Goal: Information Seeking & Learning: Find specific fact

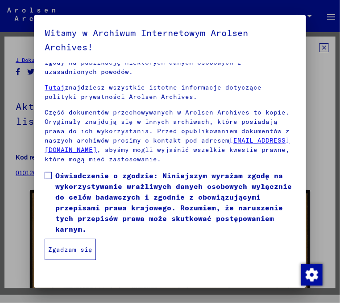
scroll to position [173, 0]
click at [47, 174] on span at bounding box center [48, 175] width 7 height 7
click at [77, 250] on font "Zgadzam się" at bounding box center [70, 250] width 44 height 8
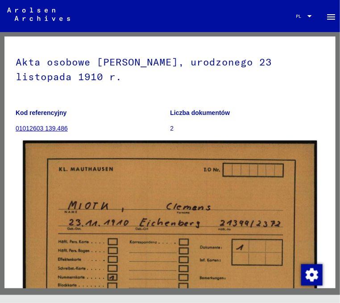
scroll to position [0, 0]
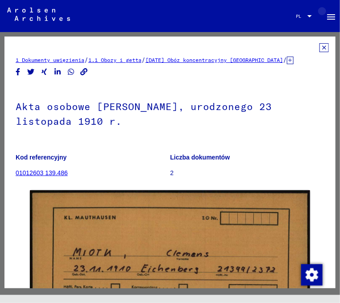
click at [335, 14] on mat-icon "menu" at bounding box center [330, 17] width 11 height 11
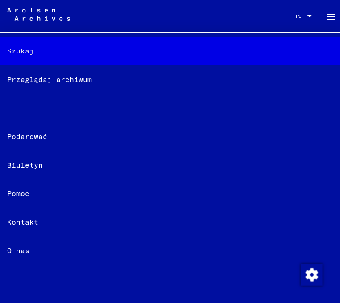
click at [24, 46] on font "Szukaj" at bounding box center [20, 50] width 27 height 9
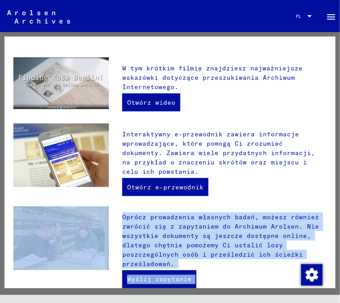
scroll to position [193, 0]
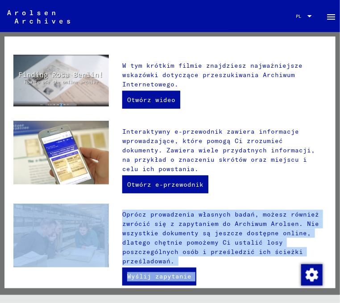
drag, startPoint x: 102, startPoint y: 290, endPoint x: 34, endPoint y: 277, distance: 69.0
click at [34, 277] on div "Witamy w Archiwum Internetowym Arolsen Archives! Archiwum Arolsena to międzynar…" at bounding box center [170, 167] width 340 height 270
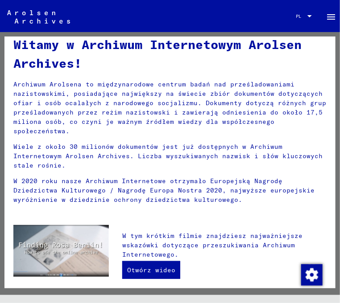
scroll to position [0, 0]
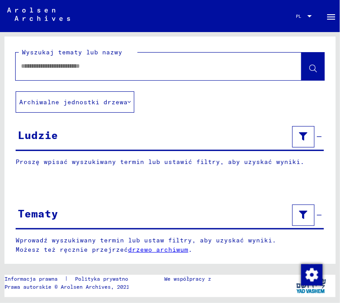
click at [89, 70] on input "text" at bounding box center [150, 65] width 259 height 9
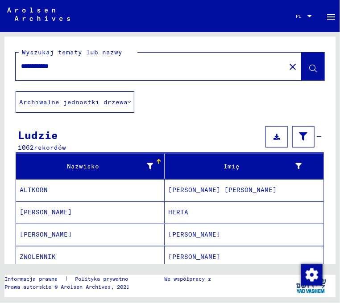
type input "**********"
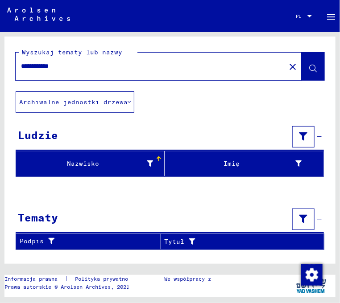
click at [76, 68] on input "**********" at bounding box center [150, 65] width 259 height 9
